Goal: Task Accomplishment & Management: Manage account settings

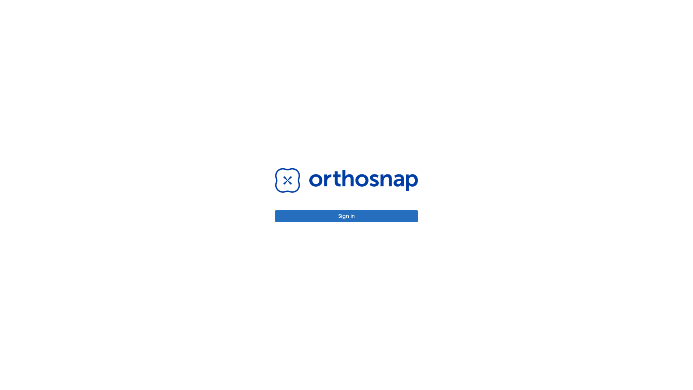
click at [347, 216] on button "Sign in" at bounding box center [346, 216] width 143 height 12
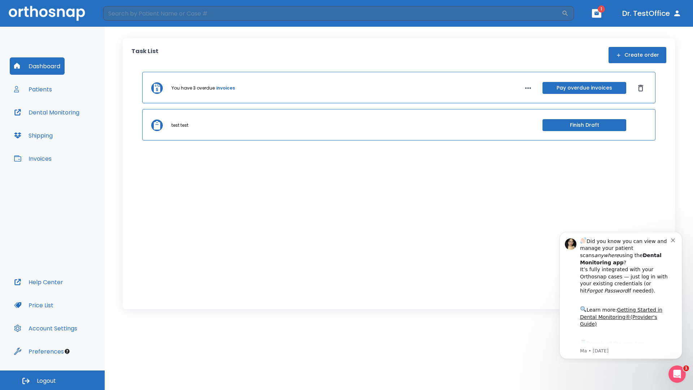
click at [52, 380] on span "Logout" at bounding box center [46, 381] width 19 height 8
